Goal: Task Accomplishment & Management: Manage account settings

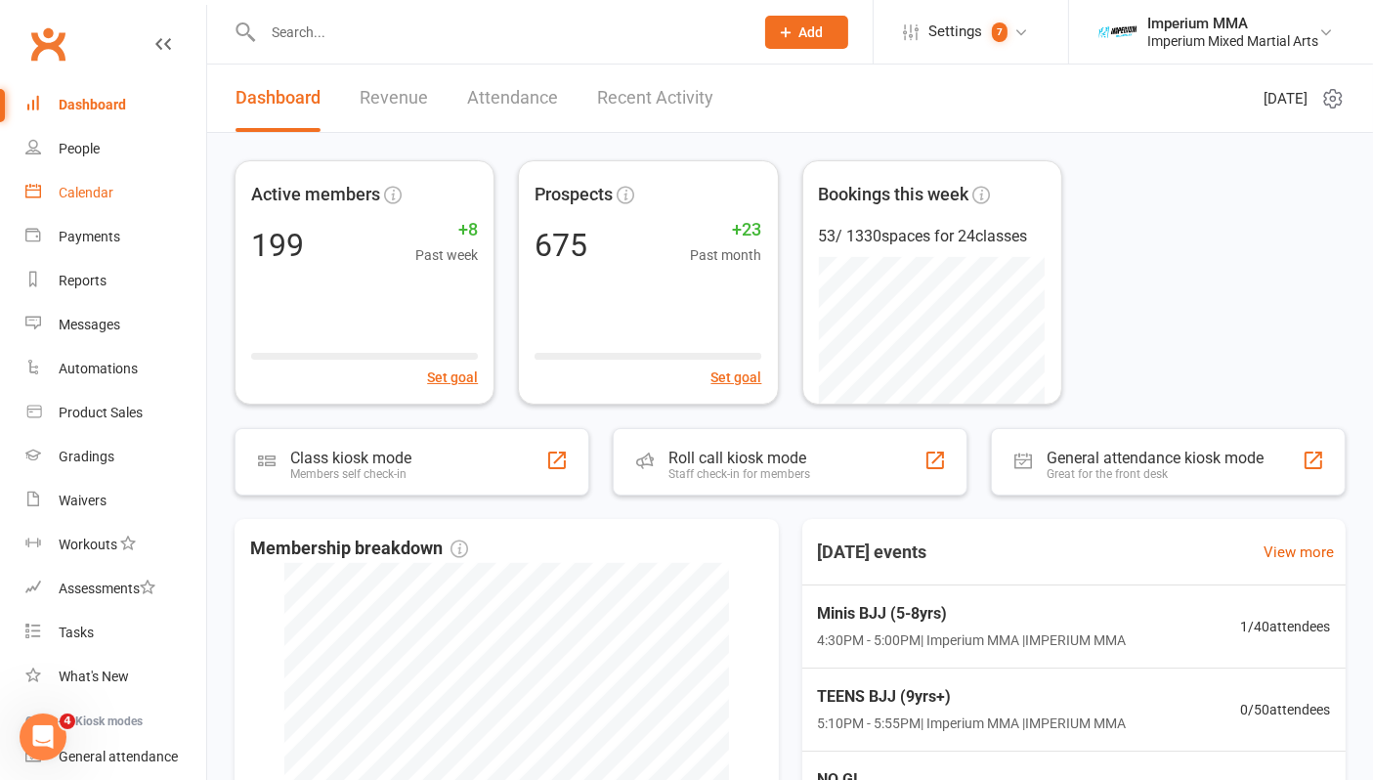
click at [83, 193] on div "Calendar" at bounding box center [86, 193] width 55 height 16
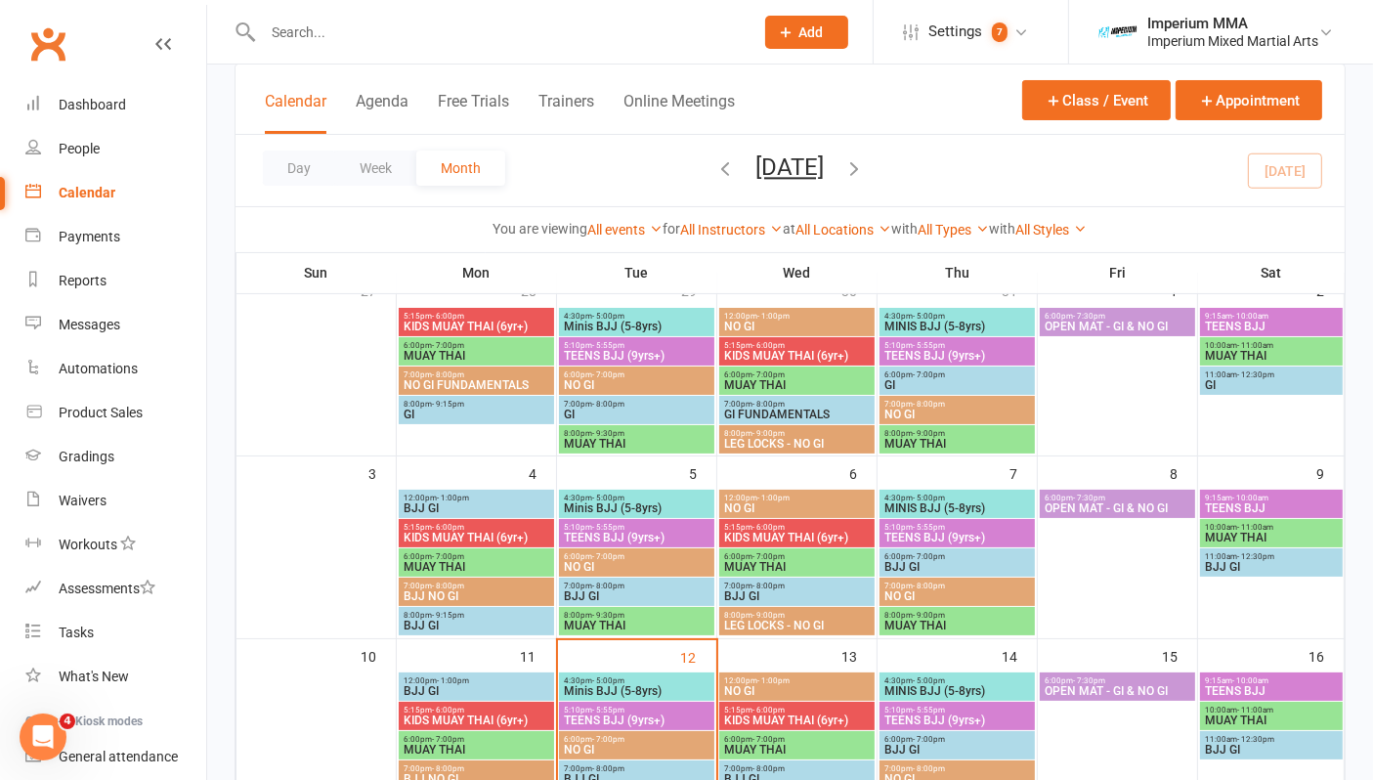
scroll to position [434, 0]
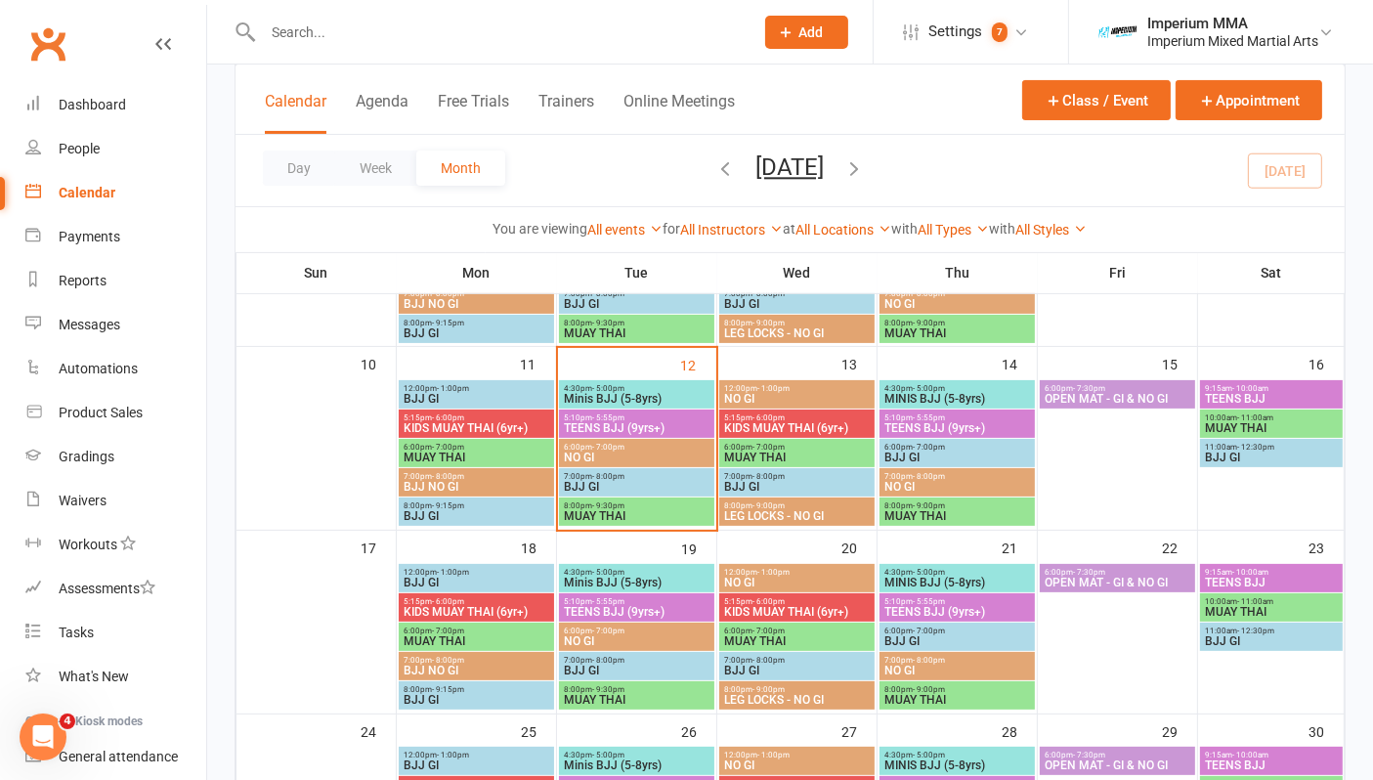
click at [634, 393] on span "Minis BJJ (5-8yrs)" at bounding box center [637, 399] width 148 height 12
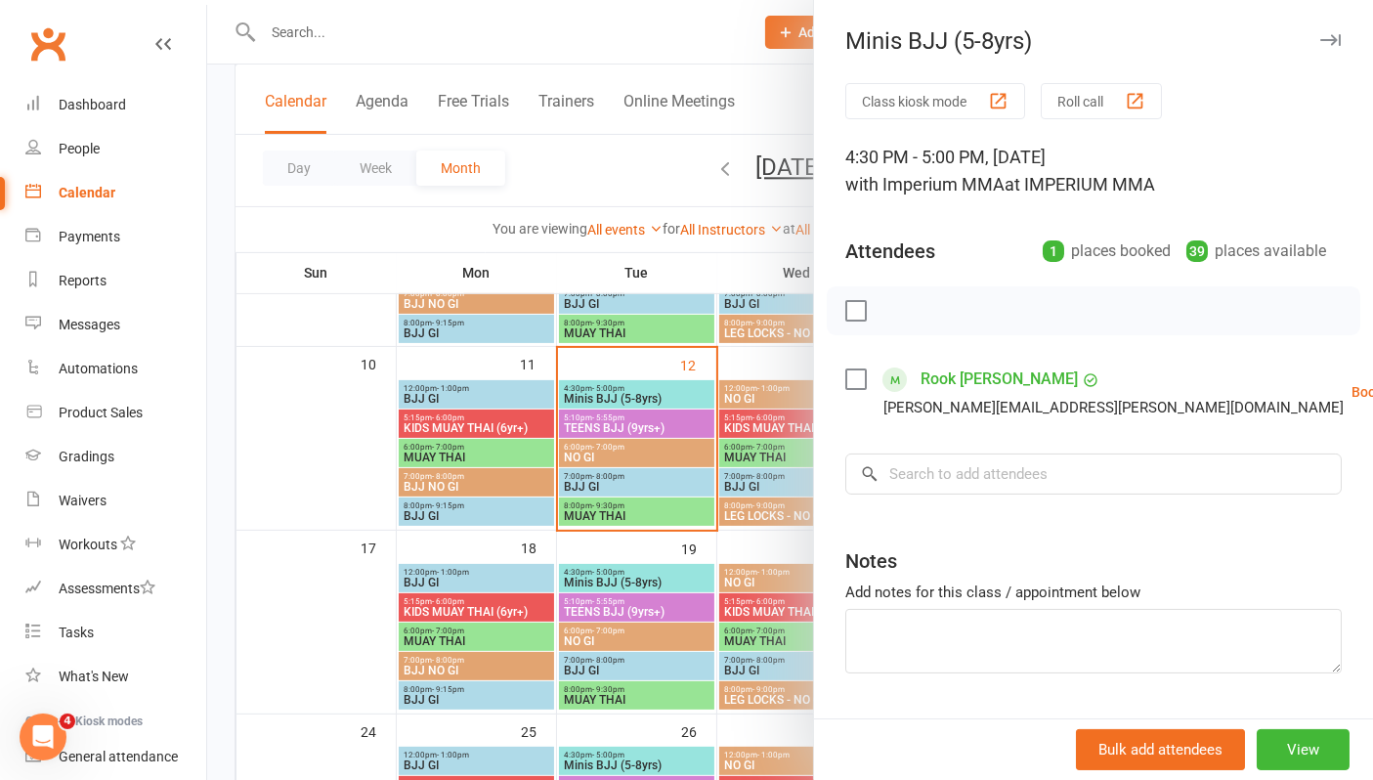
click at [1318, 31] on button "button" at bounding box center [1329, 39] width 23 height 23
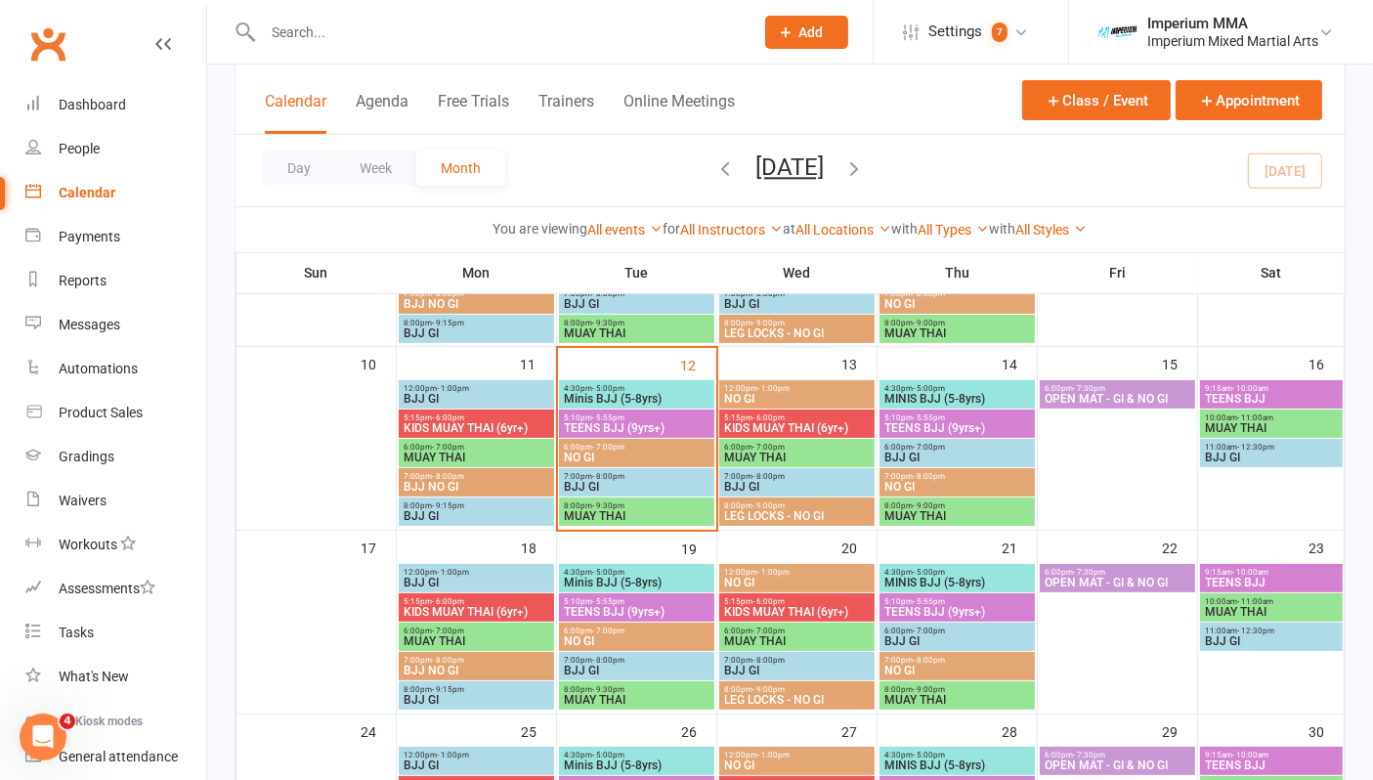
click at [582, 424] on span "TEENS BJJ (9yrs+)" at bounding box center [637, 428] width 148 height 12
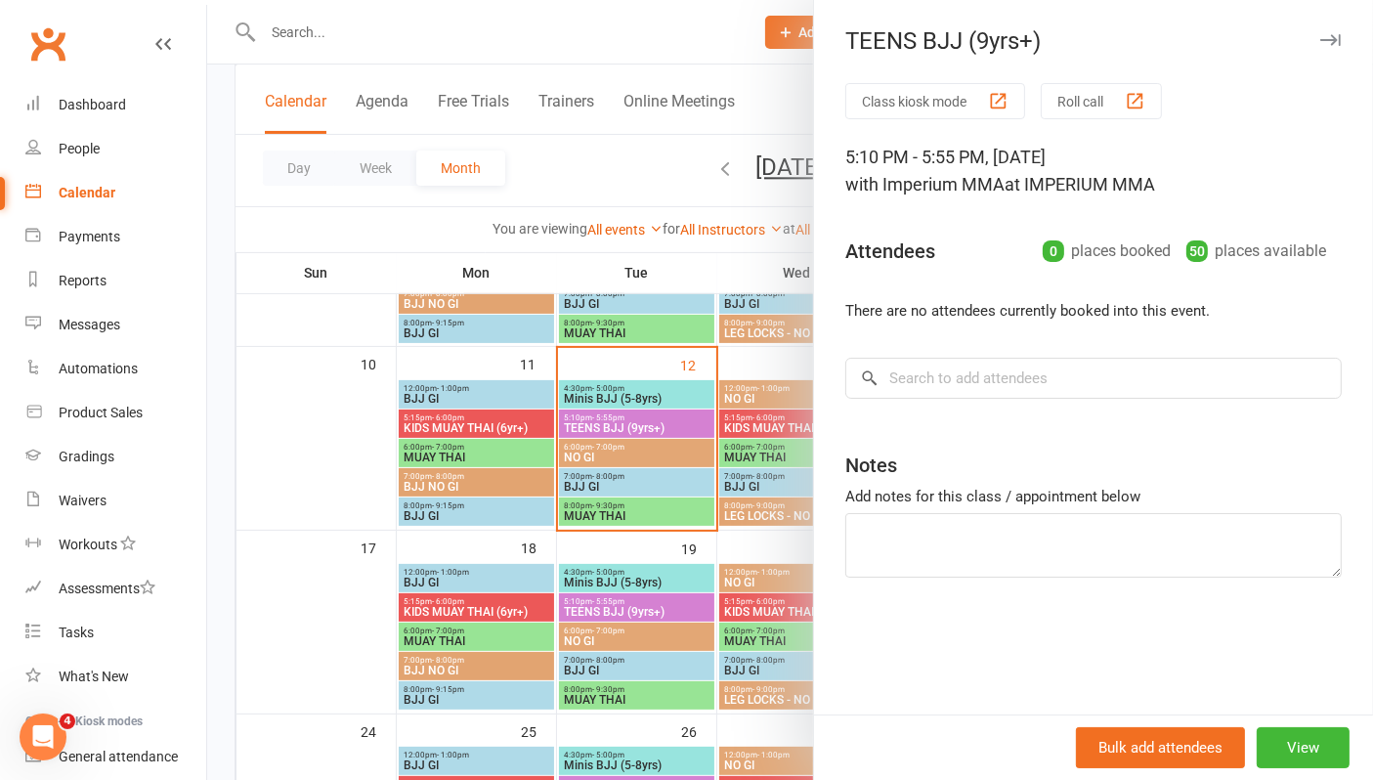
click at [1320, 39] on icon "button" at bounding box center [1330, 40] width 21 height 12
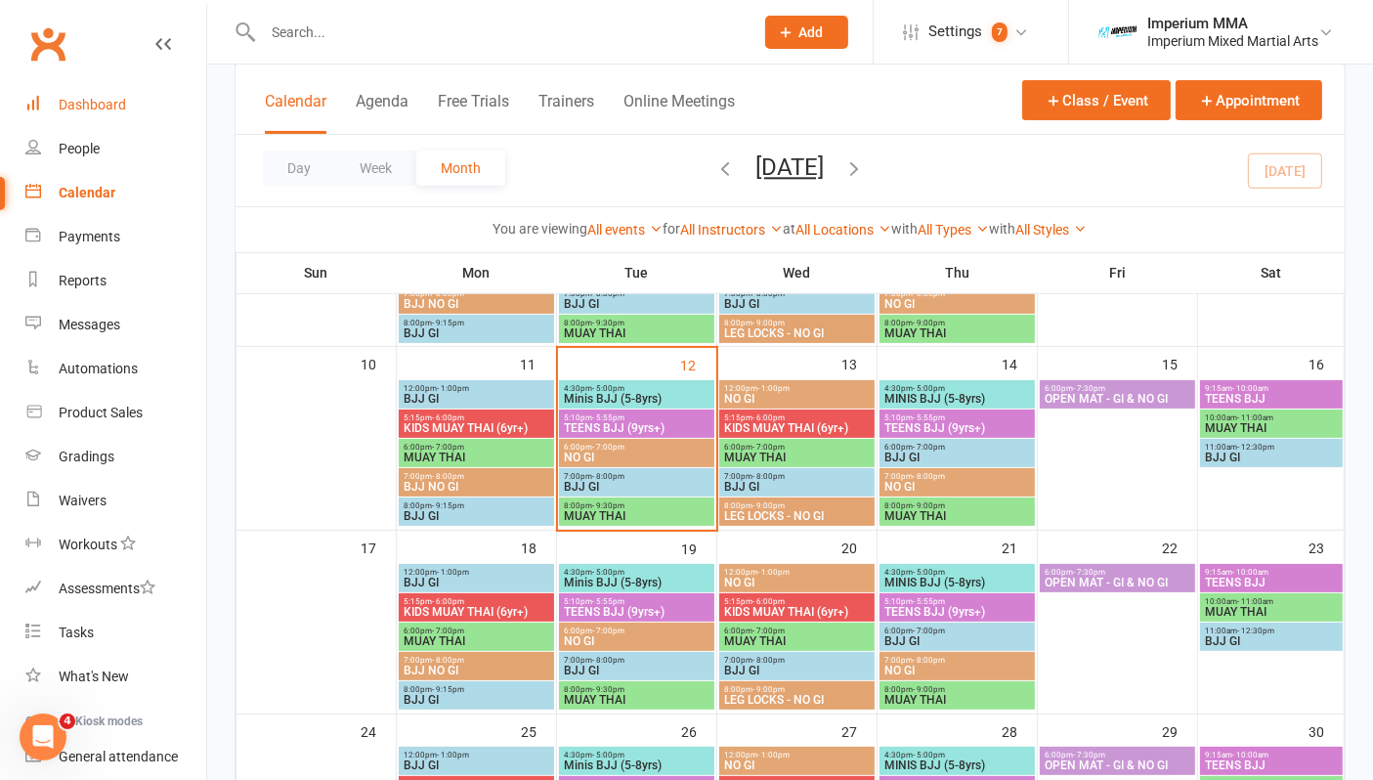
click at [98, 97] on div "Dashboard" at bounding box center [92, 105] width 67 height 16
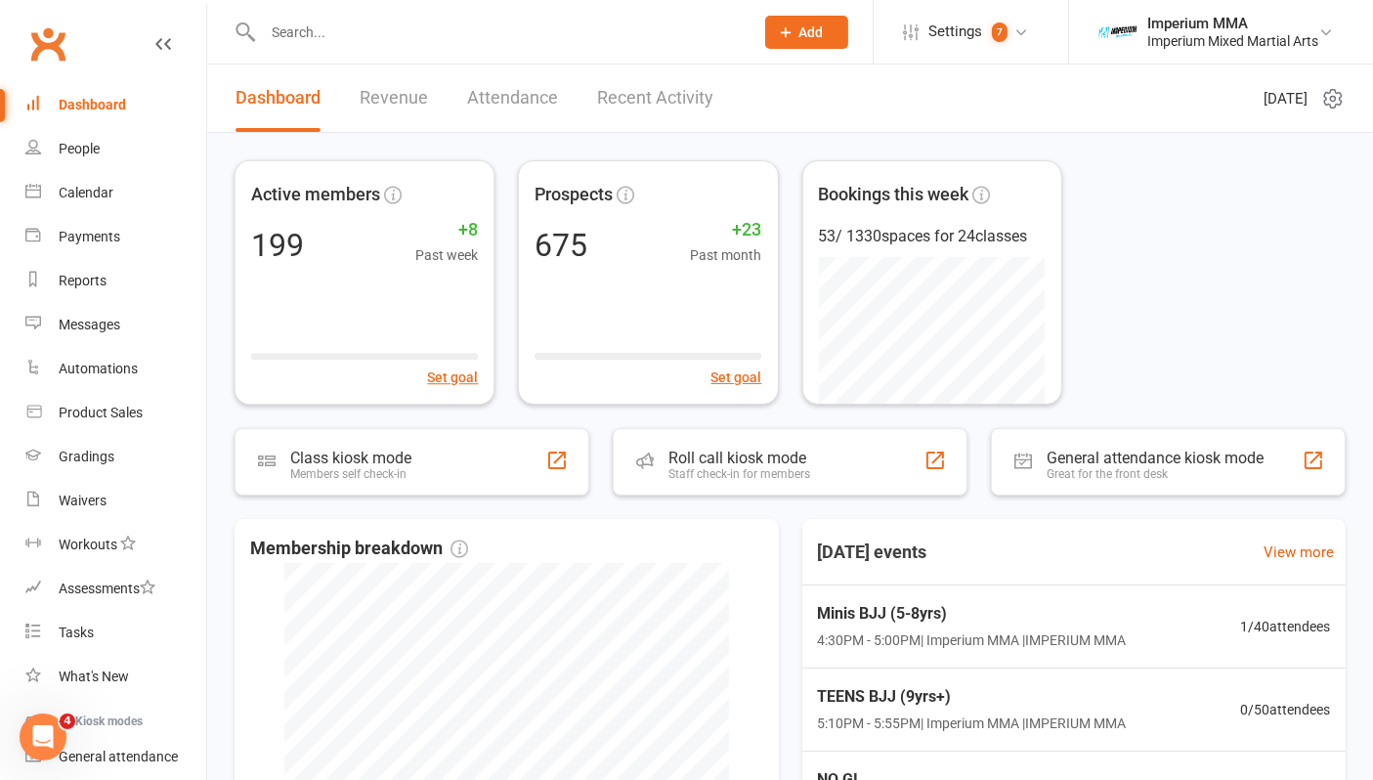
click at [383, 85] on link "Revenue" at bounding box center [394, 97] width 68 height 67
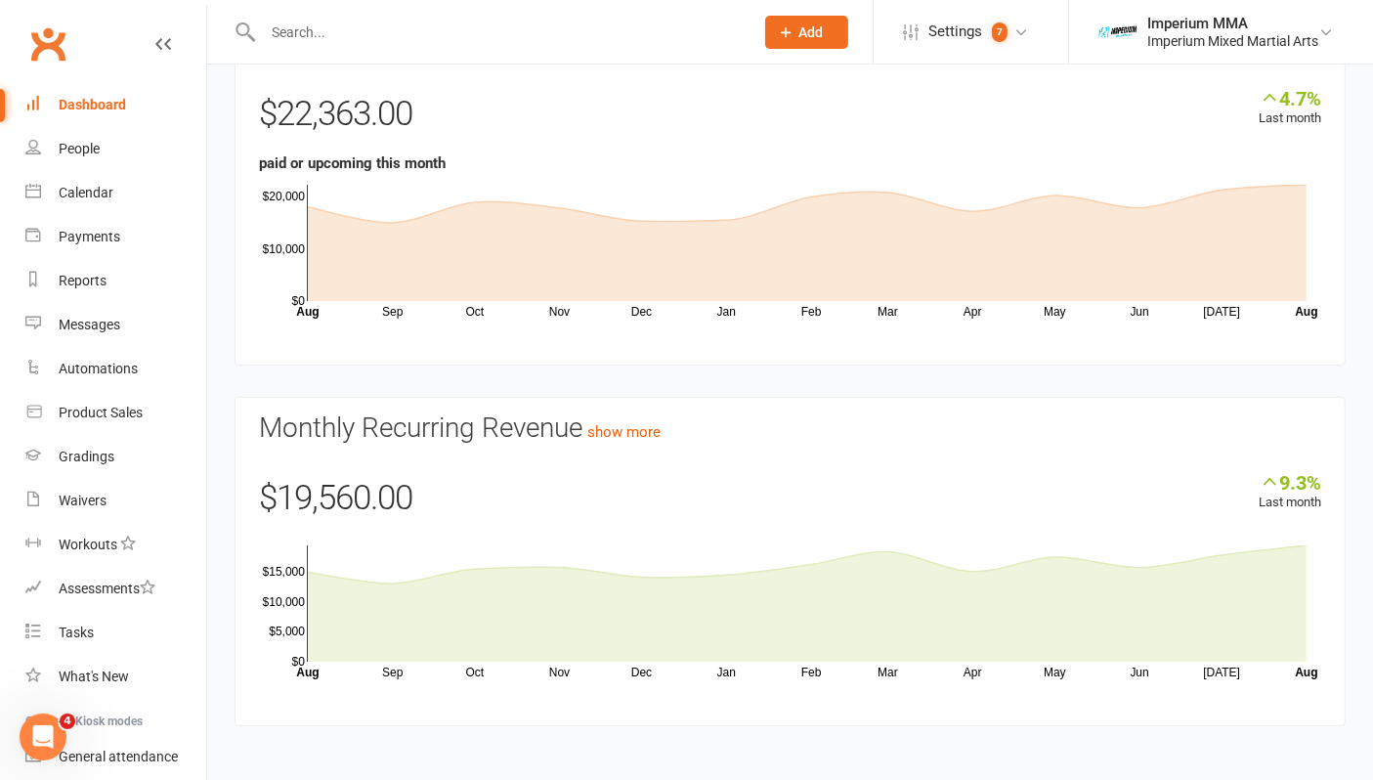
scroll to position [151, 0]
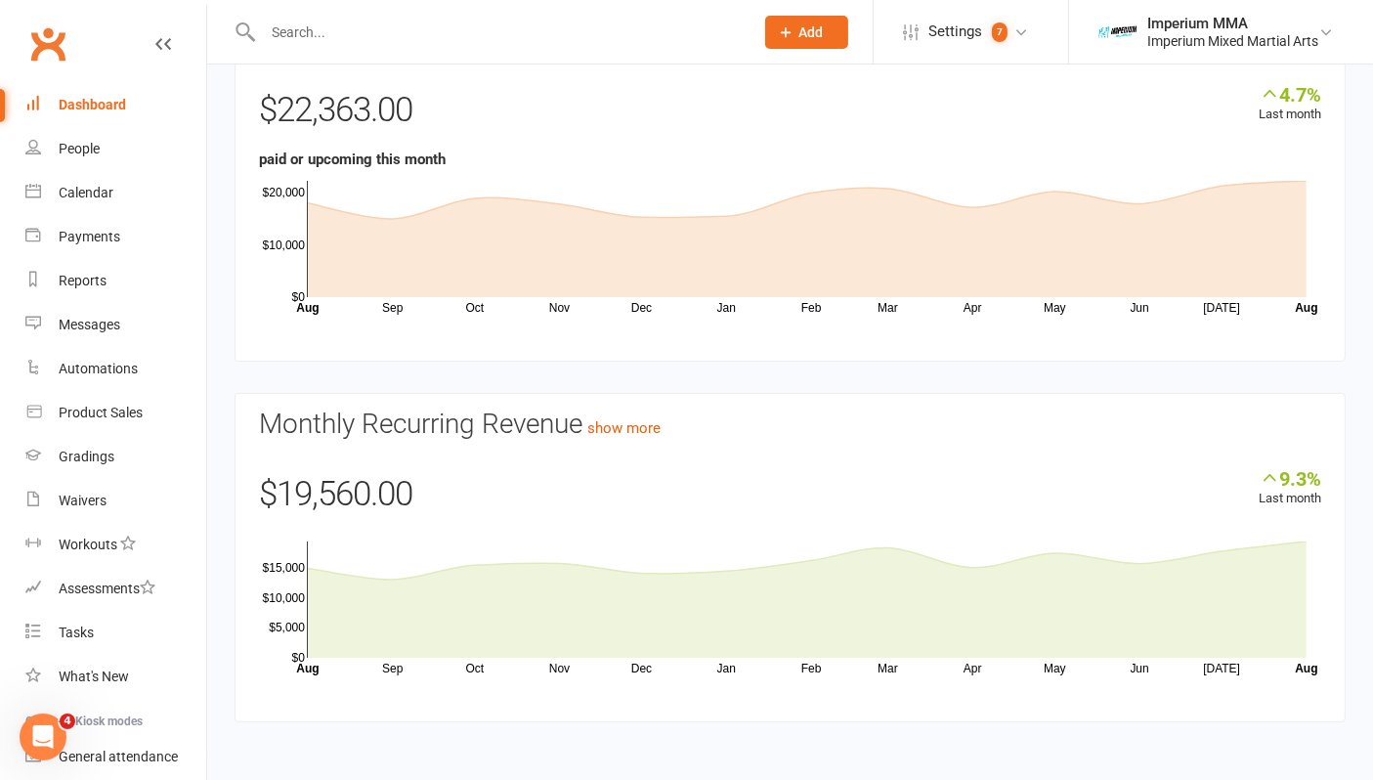
click at [1267, 463] on section "Monthly Recurring Revenue show more 9.3% Last month $19,560.00 Sep Oct Nov Dec …" at bounding box center [790, 557] width 1111 height 329
click at [1270, 478] on icon at bounding box center [1270, 477] width 20 height 20
click at [630, 427] on link "show more" at bounding box center [623, 428] width 73 height 18
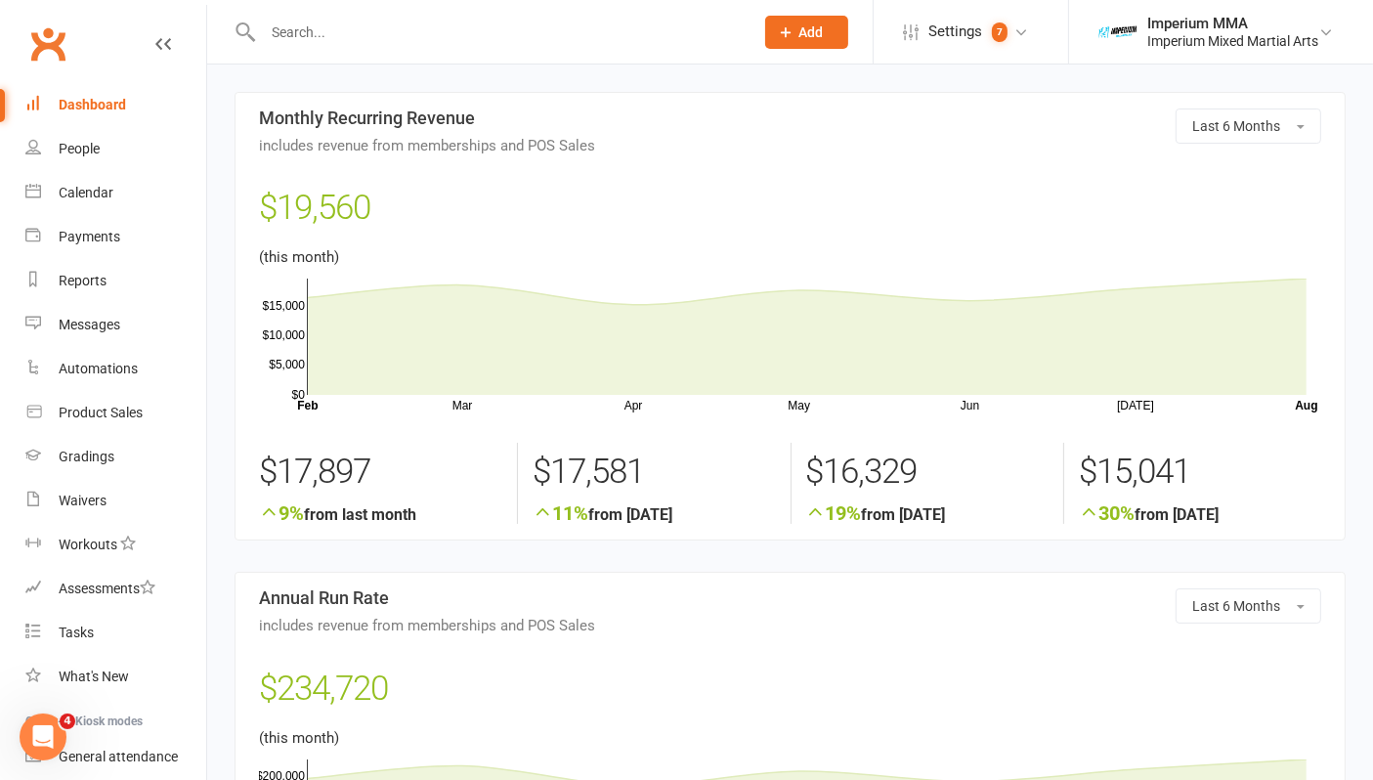
click at [99, 106] on div "Dashboard" at bounding box center [92, 105] width 67 height 16
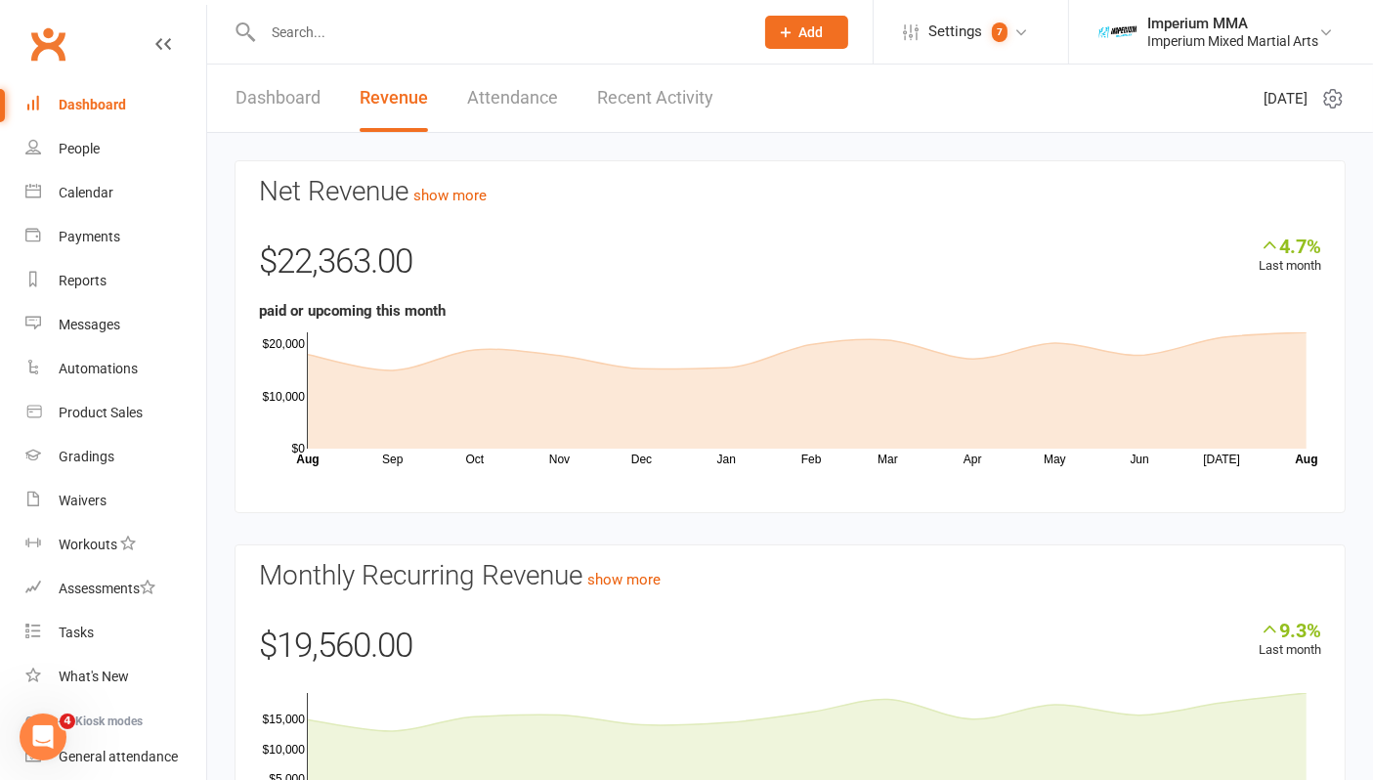
drag, startPoint x: 276, startPoint y: 92, endPoint x: 293, endPoint y: 106, distance: 22.3
click at [276, 92] on link "Dashboard" at bounding box center [278, 97] width 85 height 67
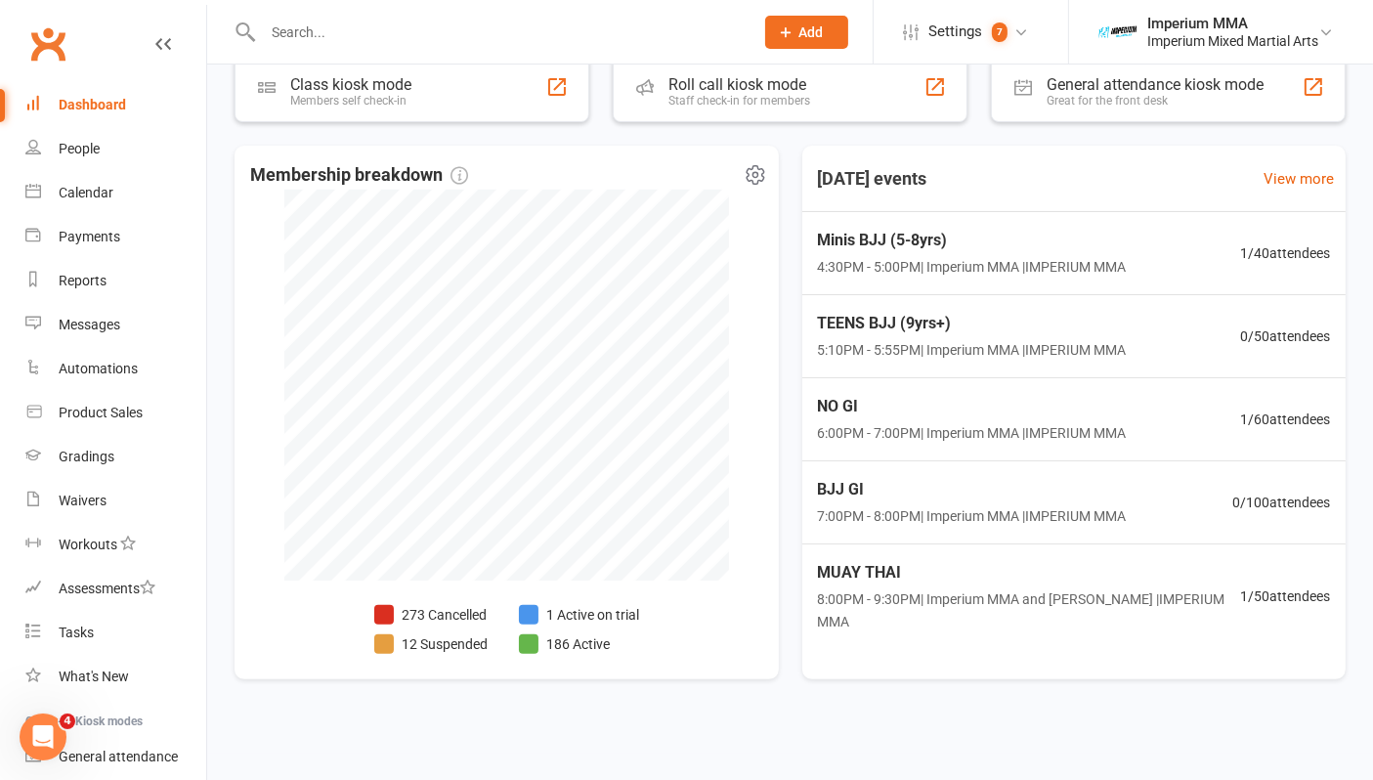
scroll to position [373, 0]
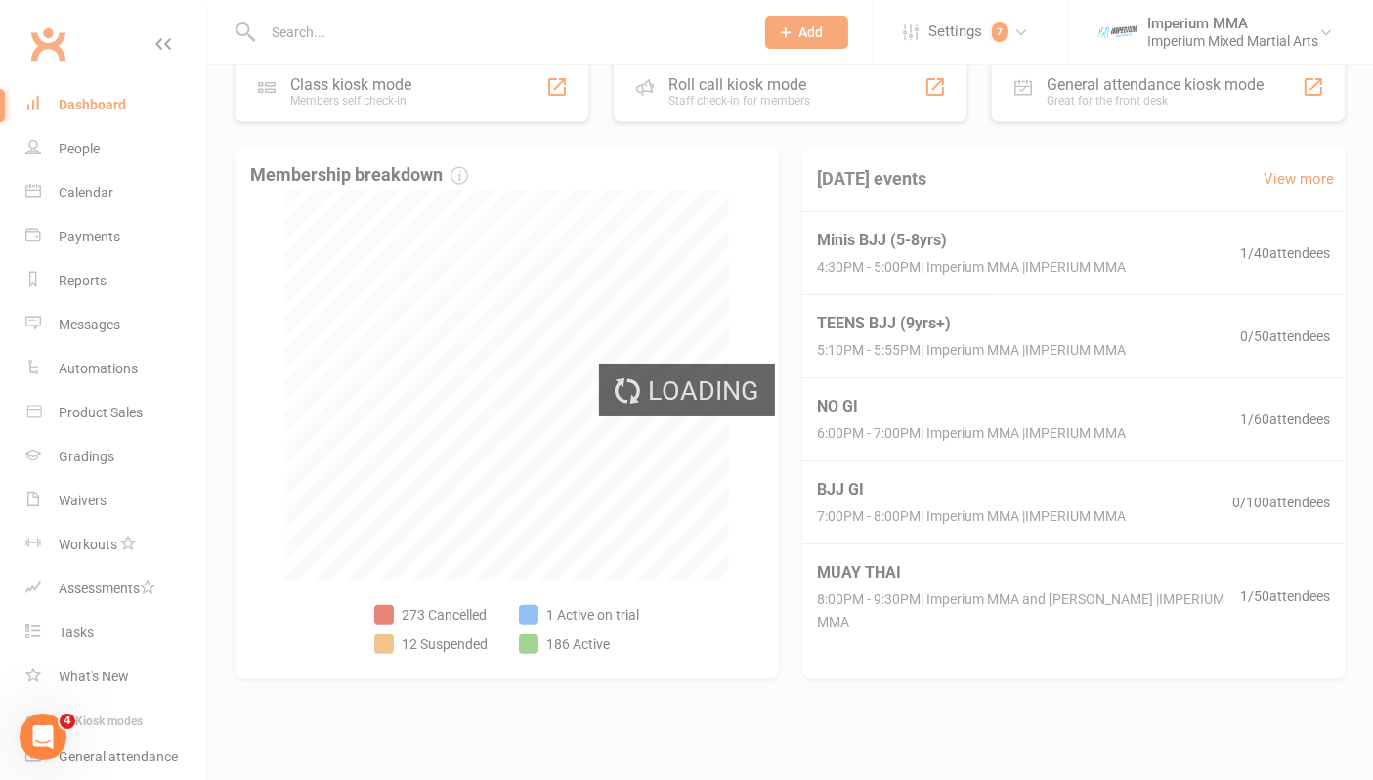
select select "no_trial"
select select "100"
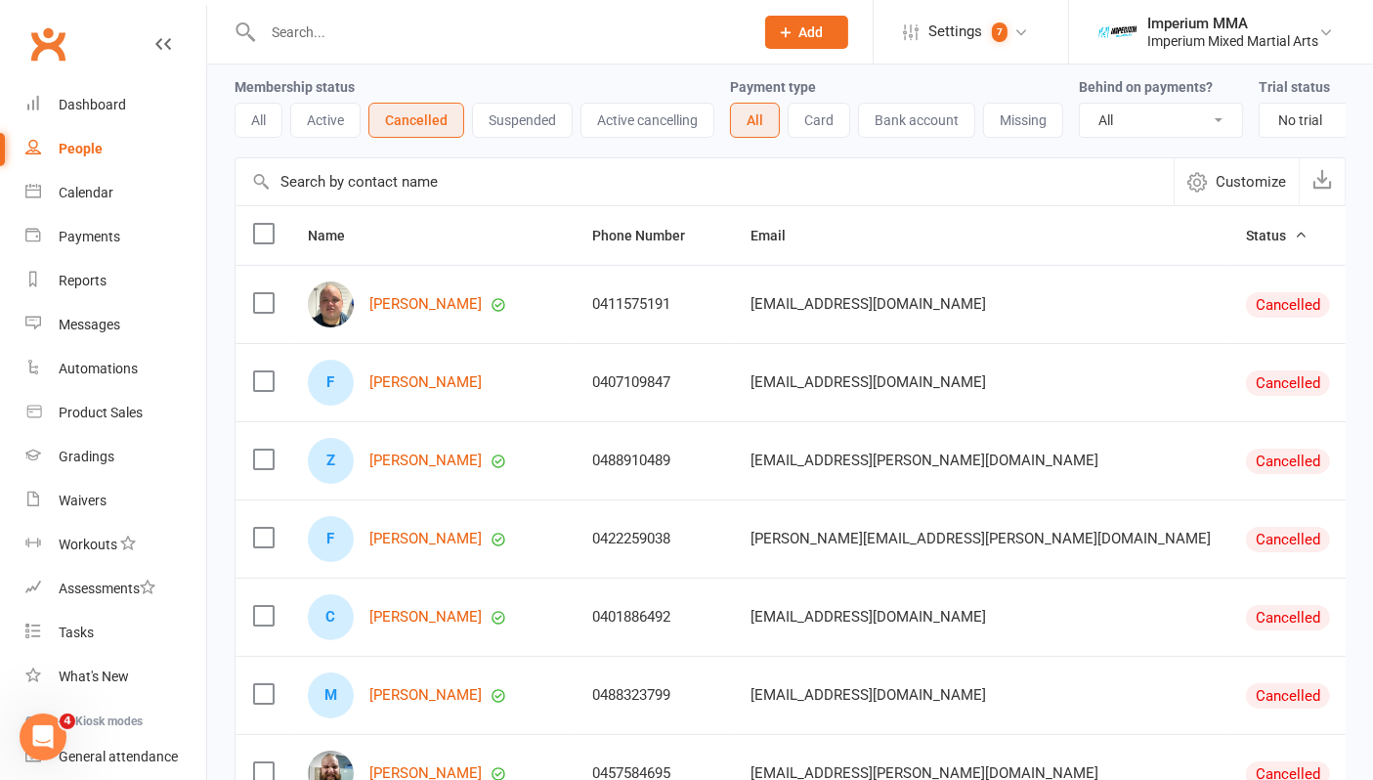
scroll to position [108, 0]
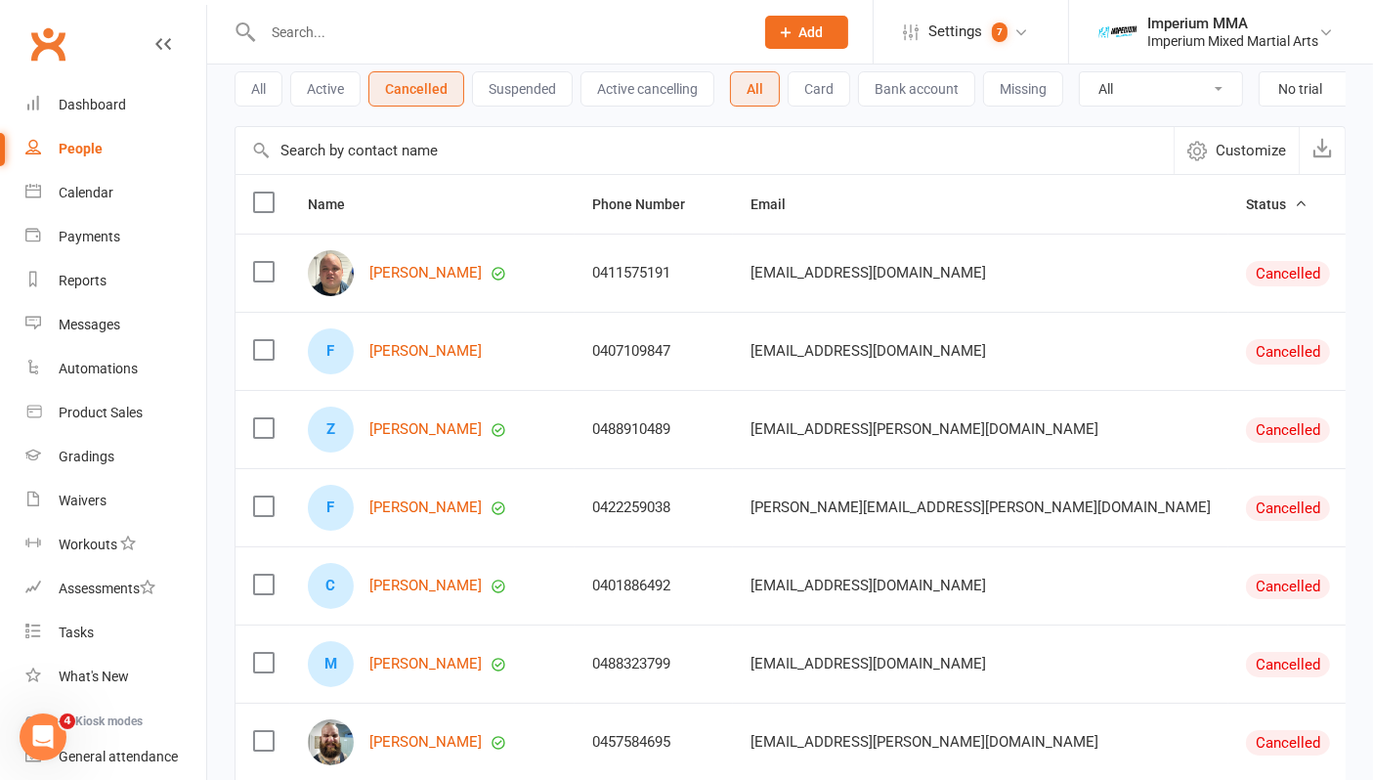
click at [265, 281] on label at bounding box center [263, 272] width 20 height 20
click at [265, 262] on input "checkbox" at bounding box center [263, 262] width 20 height 0
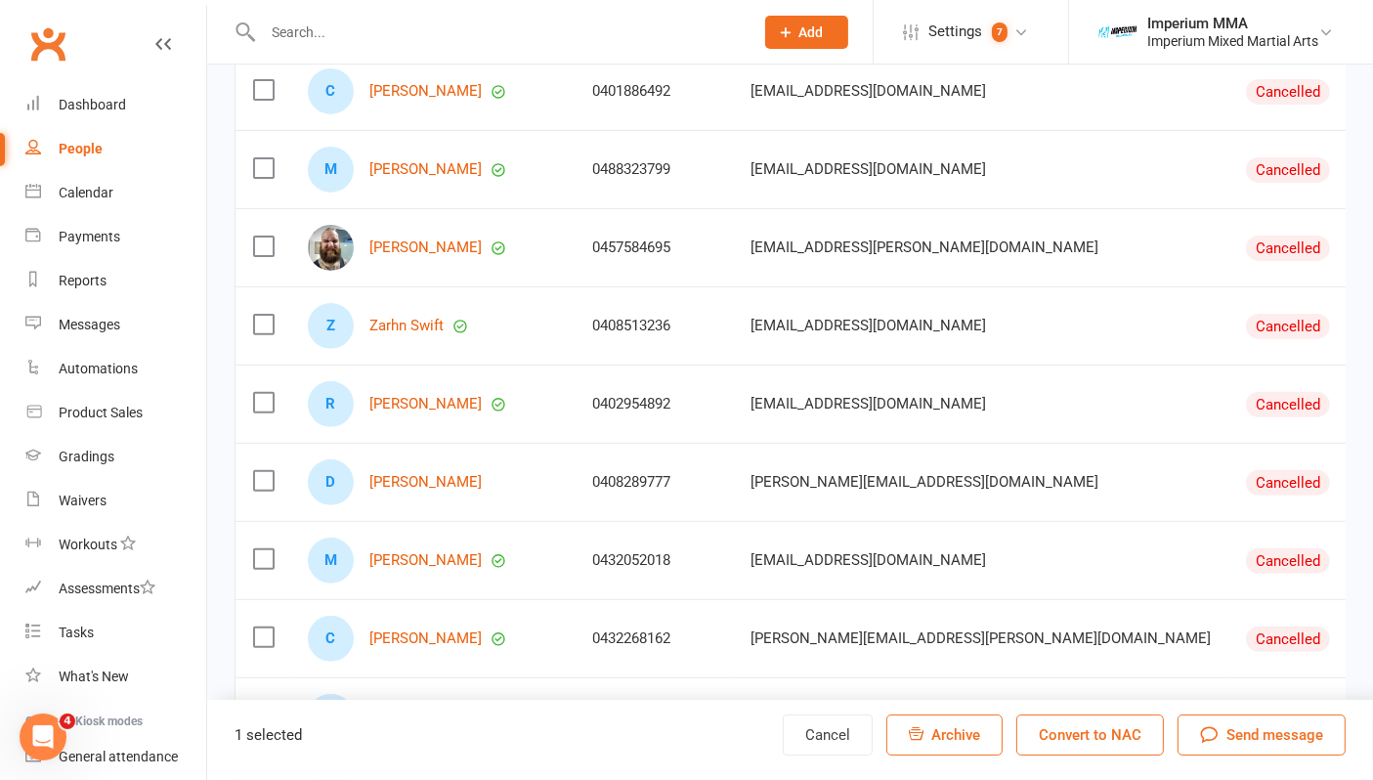
scroll to position [651, 0]
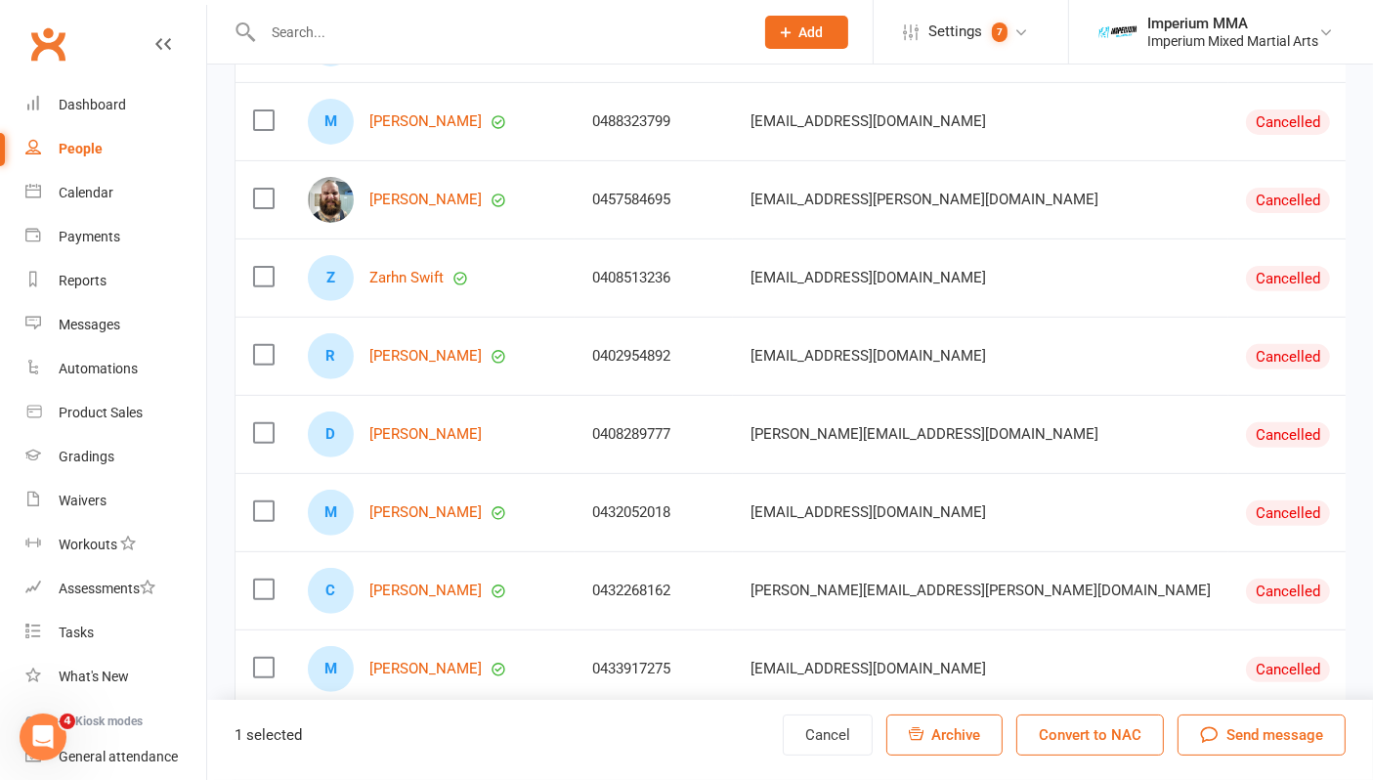
click at [267, 365] on label at bounding box center [263, 355] width 20 height 20
click at [267, 345] on input "checkbox" at bounding box center [263, 345] width 20 height 0
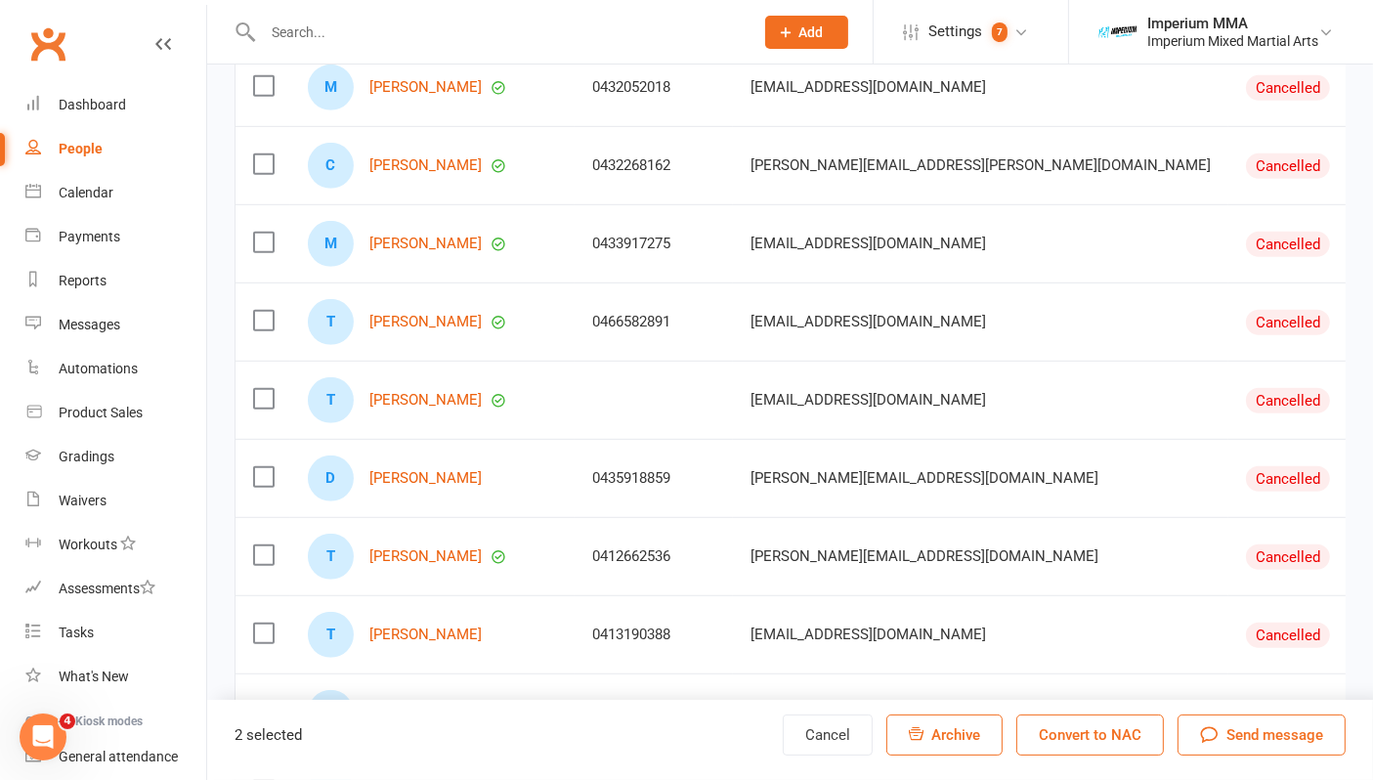
scroll to position [1086, 0]
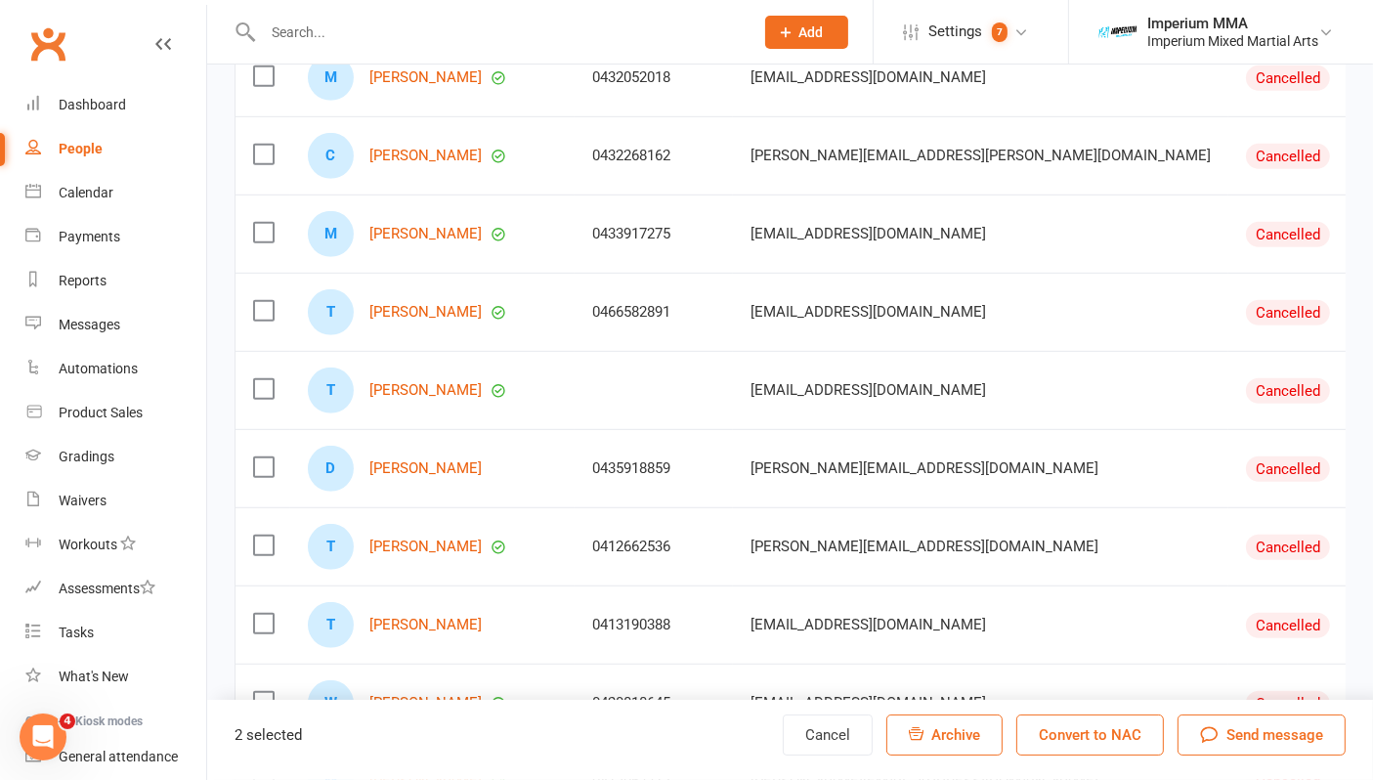
click at [257, 399] on label at bounding box center [263, 389] width 20 height 20
click at [257, 379] on input "checkbox" at bounding box center [263, 379] width 20 height 0
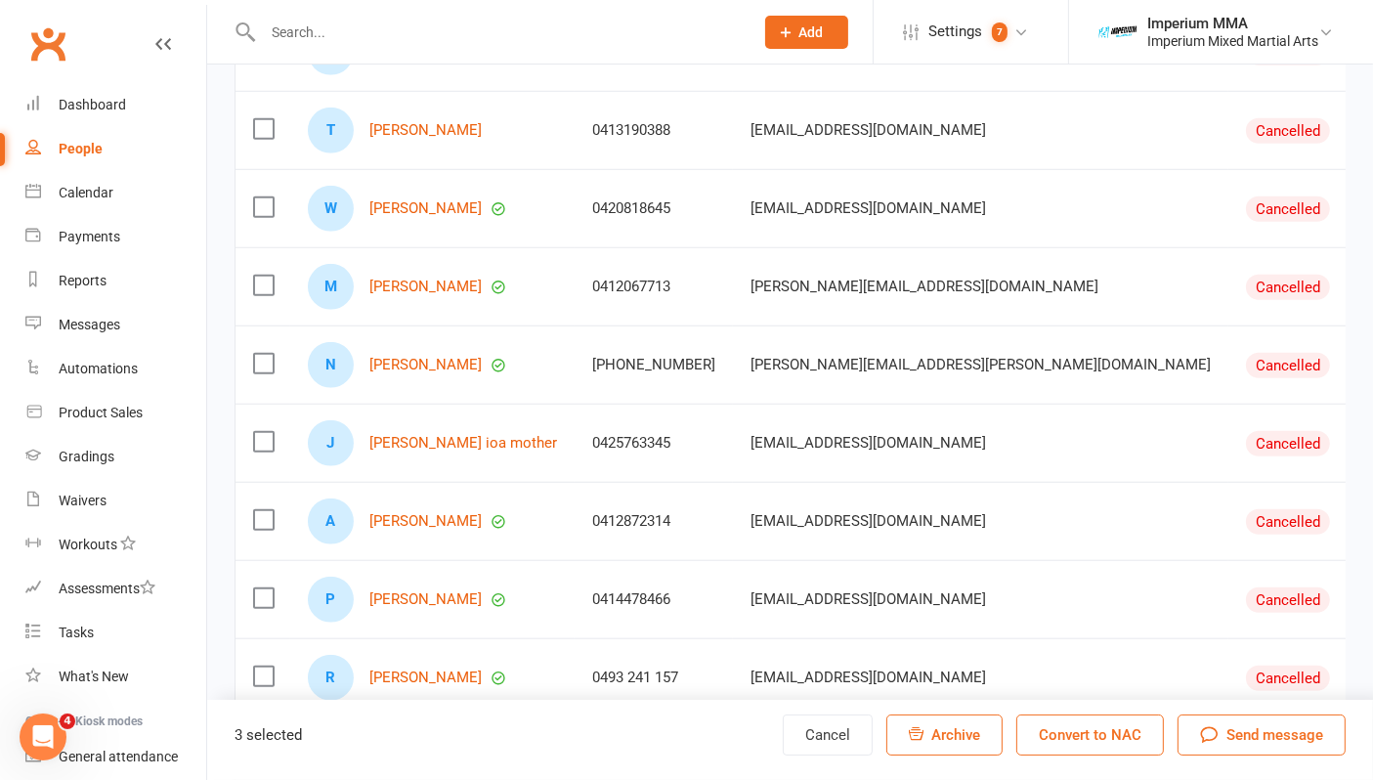
scroll to position [1628, 0]
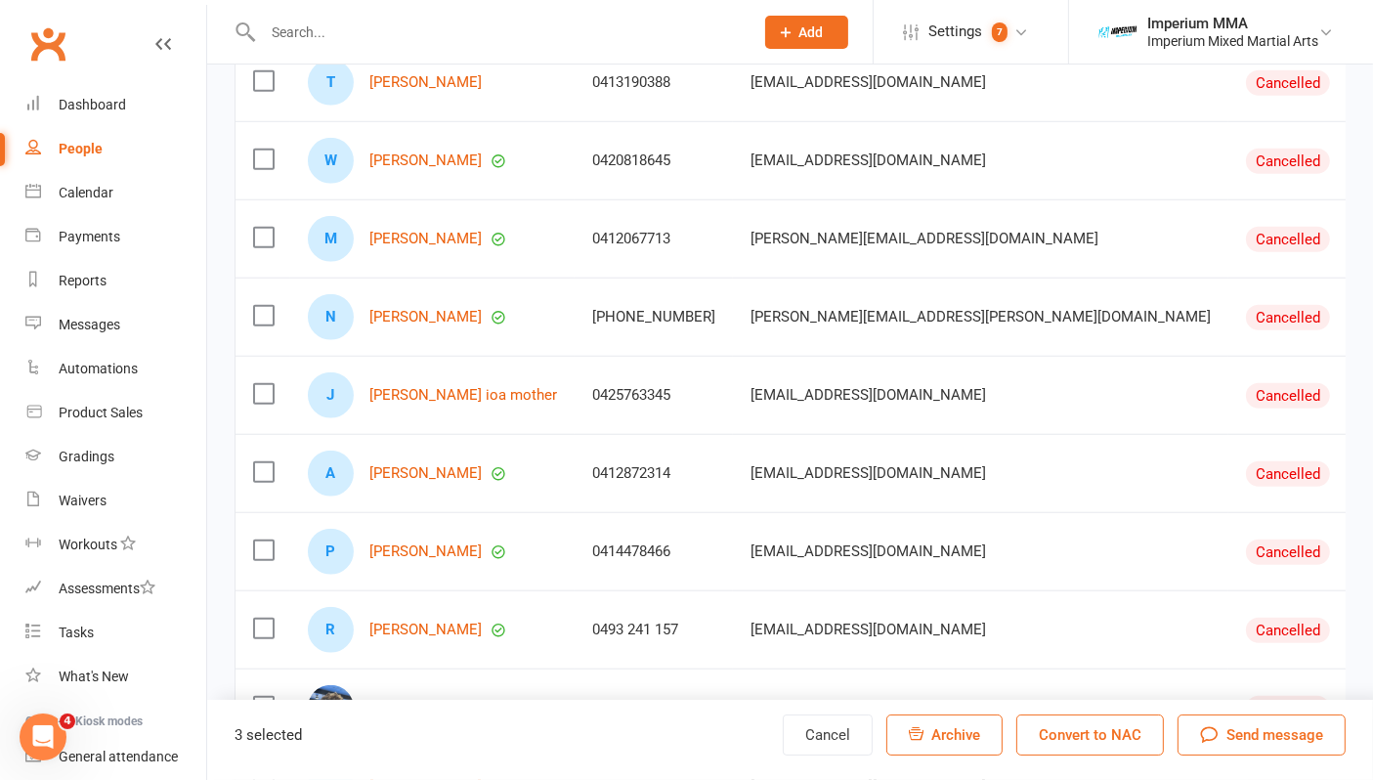
click at [261, 399] on label at bounding box center [263, 394] width 20 height 20
click at [261, 384] on input "checkbox" at bounding box center [263, 384] width 20 height 0
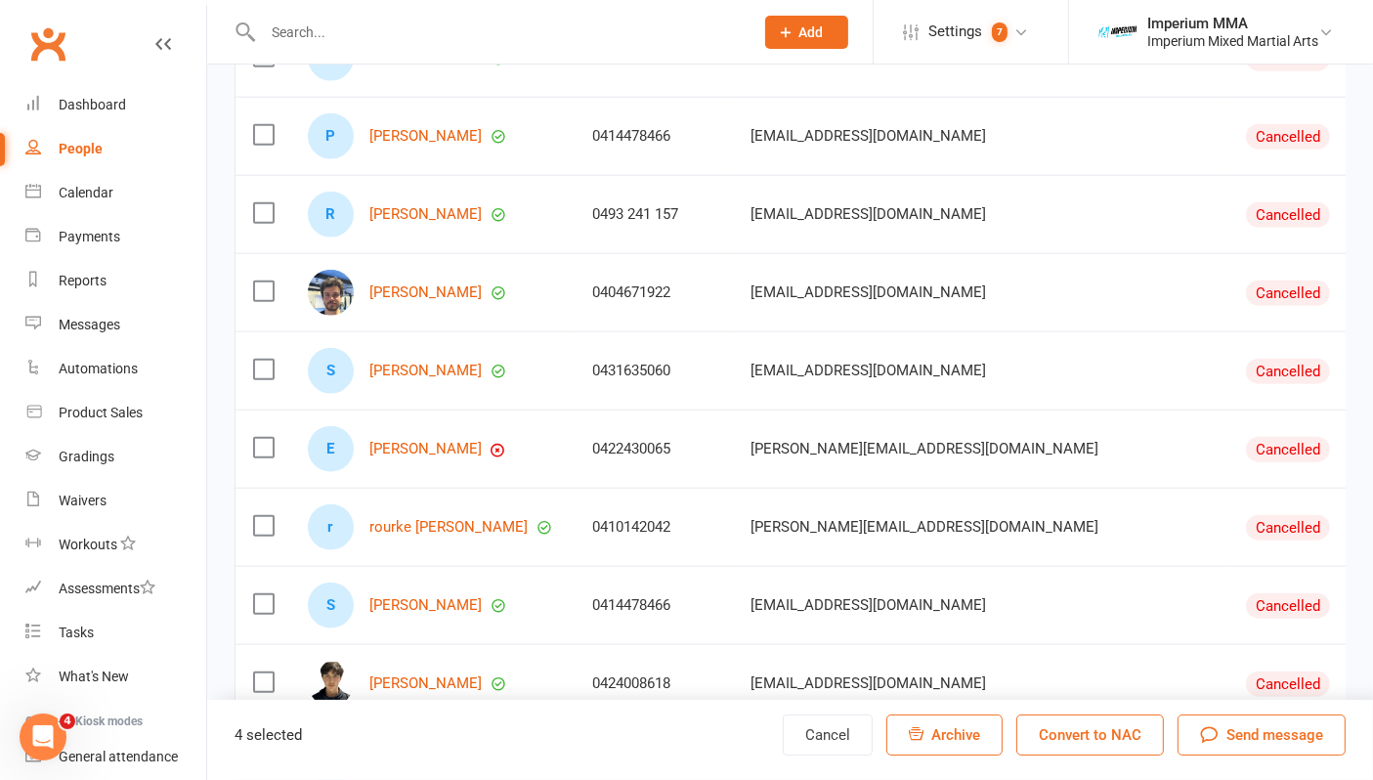
scroll to position [2063, 0]
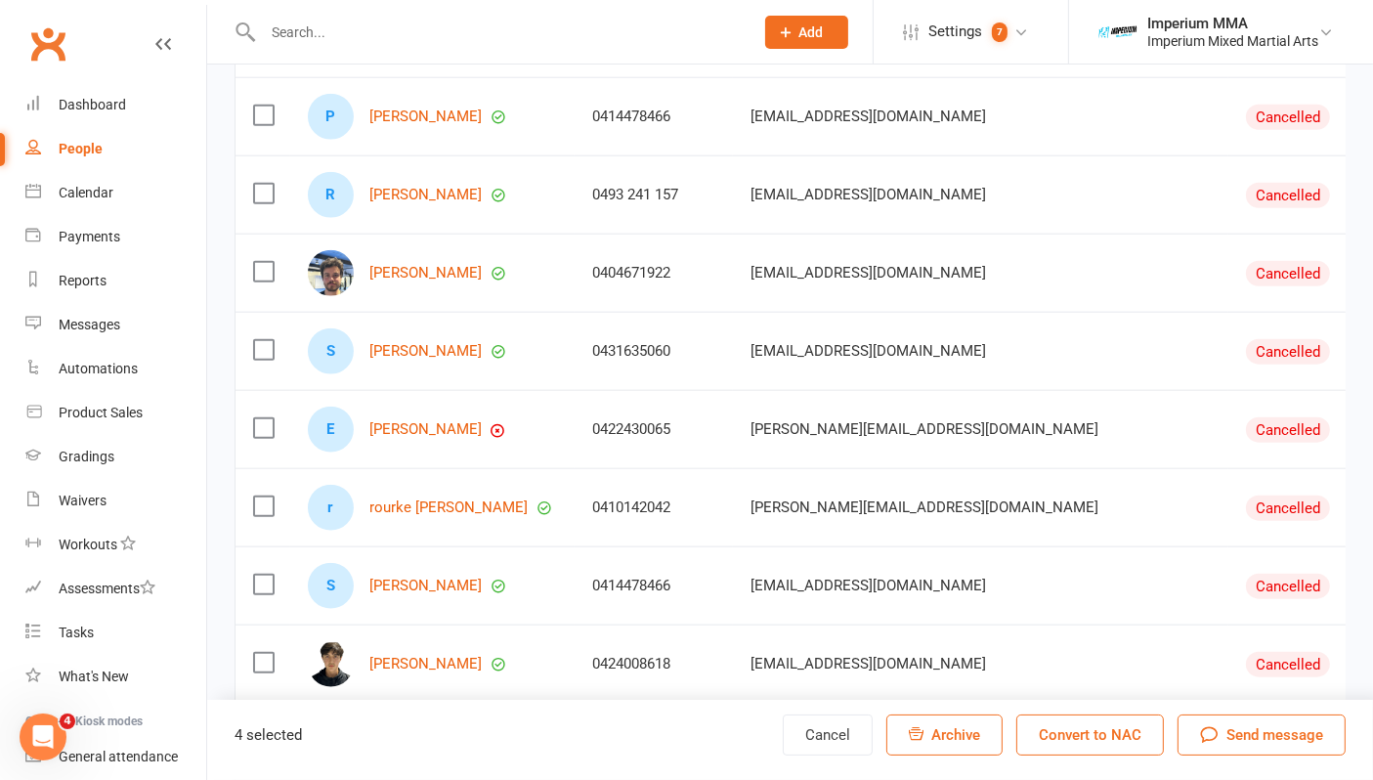
click at [266, 357] on label at bounding box center [263, 350] width 20 height 20
click at [266, 340] on input "checkbox" at bounding box center [263, 340] width 20 height 0
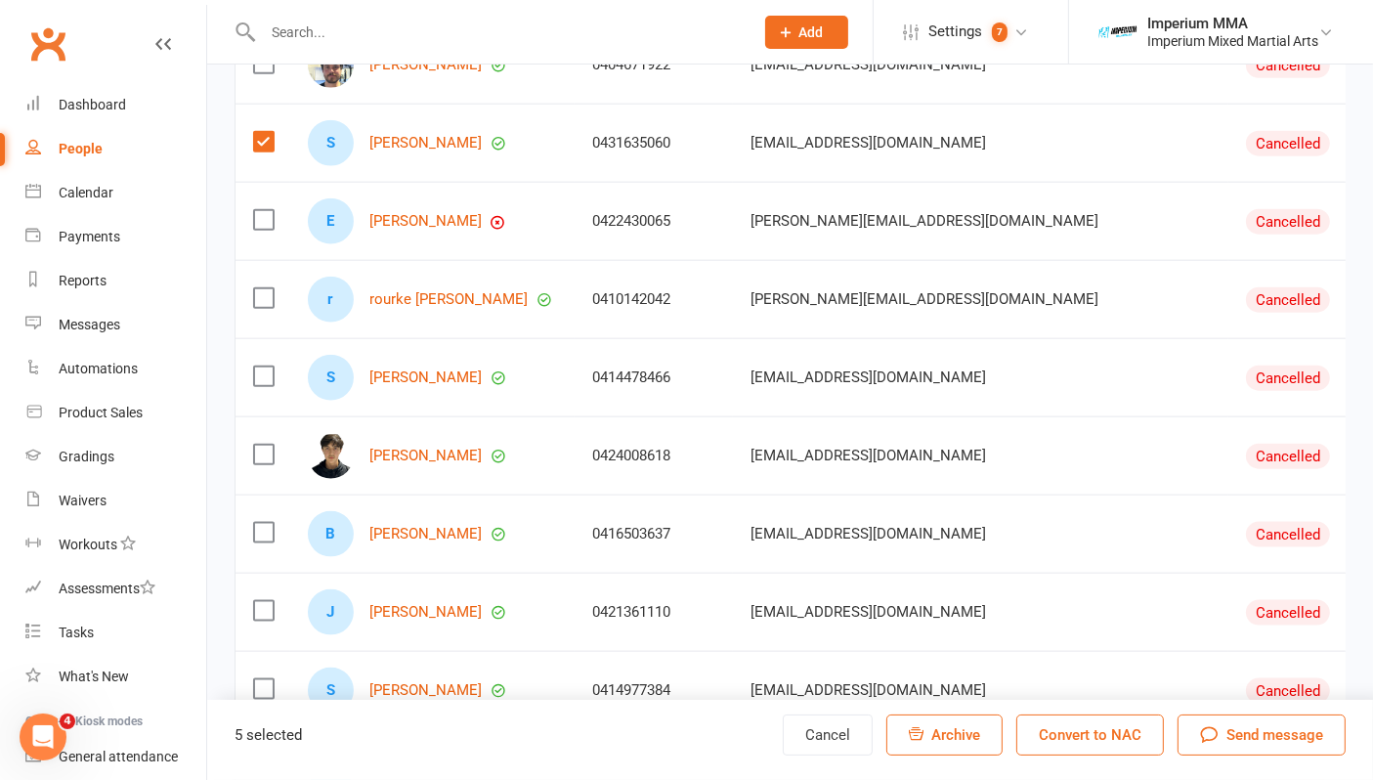
scroll to position [2280, 0]
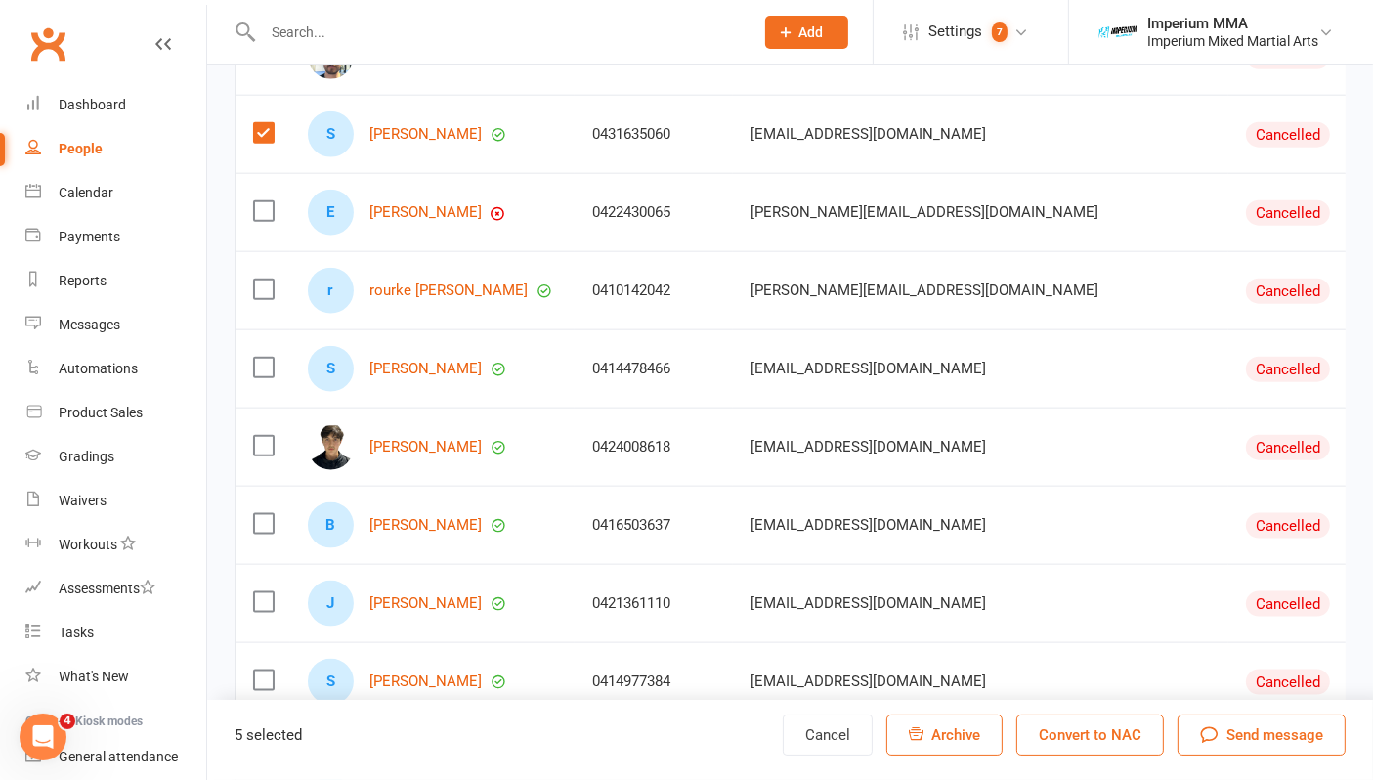
drag, startPoint x: 255, startPoint y: 217, endPoint x: 297, endPoint y: 225, distance: 42.7
click at [256, 219] on label at bounding box center [263, 211] width 20 height 20
click at [256, 201] on input "checkbox" at bounding box center [263, 201] width 20 height 0
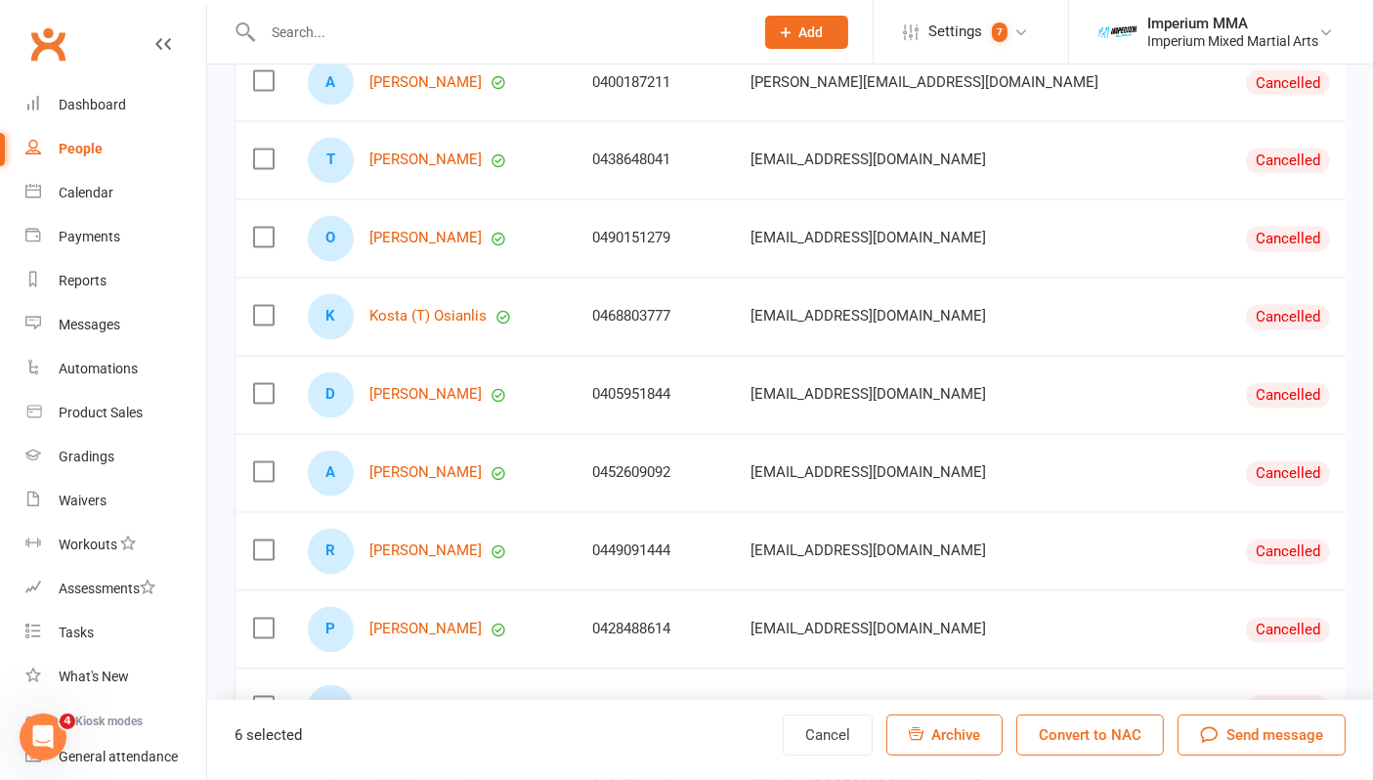
scroll to position [3799, 0]
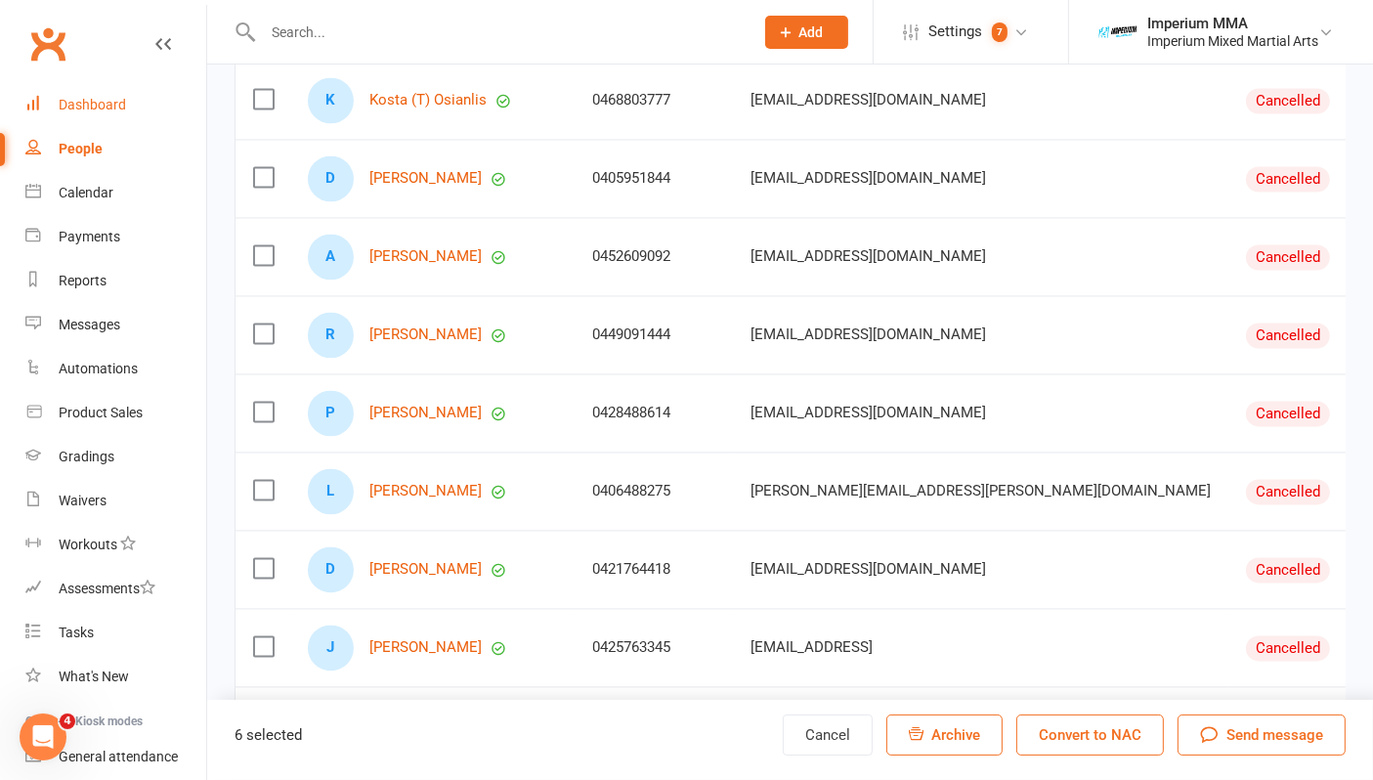
click at [83, 97] on div "Dashboard" at bounding box center [92, 105] width 67 height 16
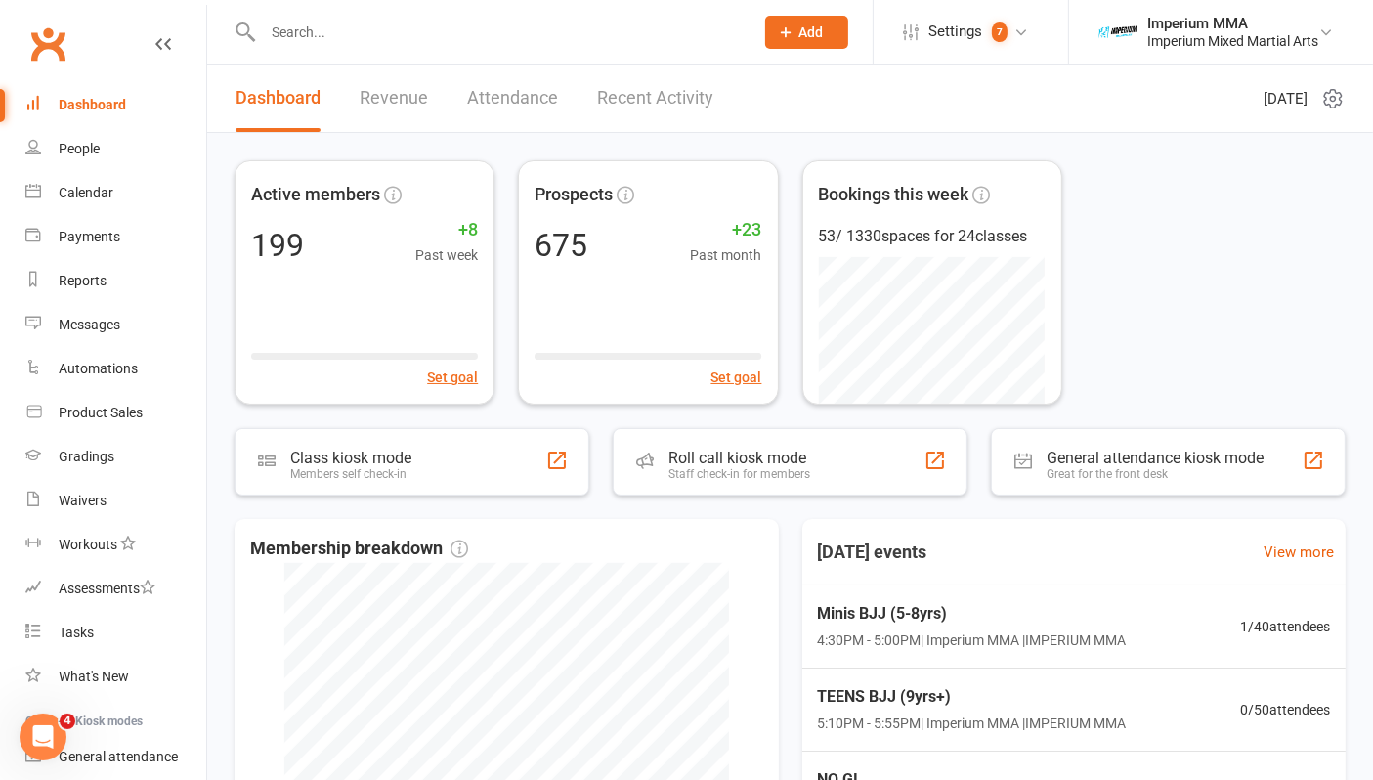
click at [405, 87] on link "Revenue" at bounding box center [394, 97] width 68 height 67
